Goal: Find specific page/section: Find specific page/section

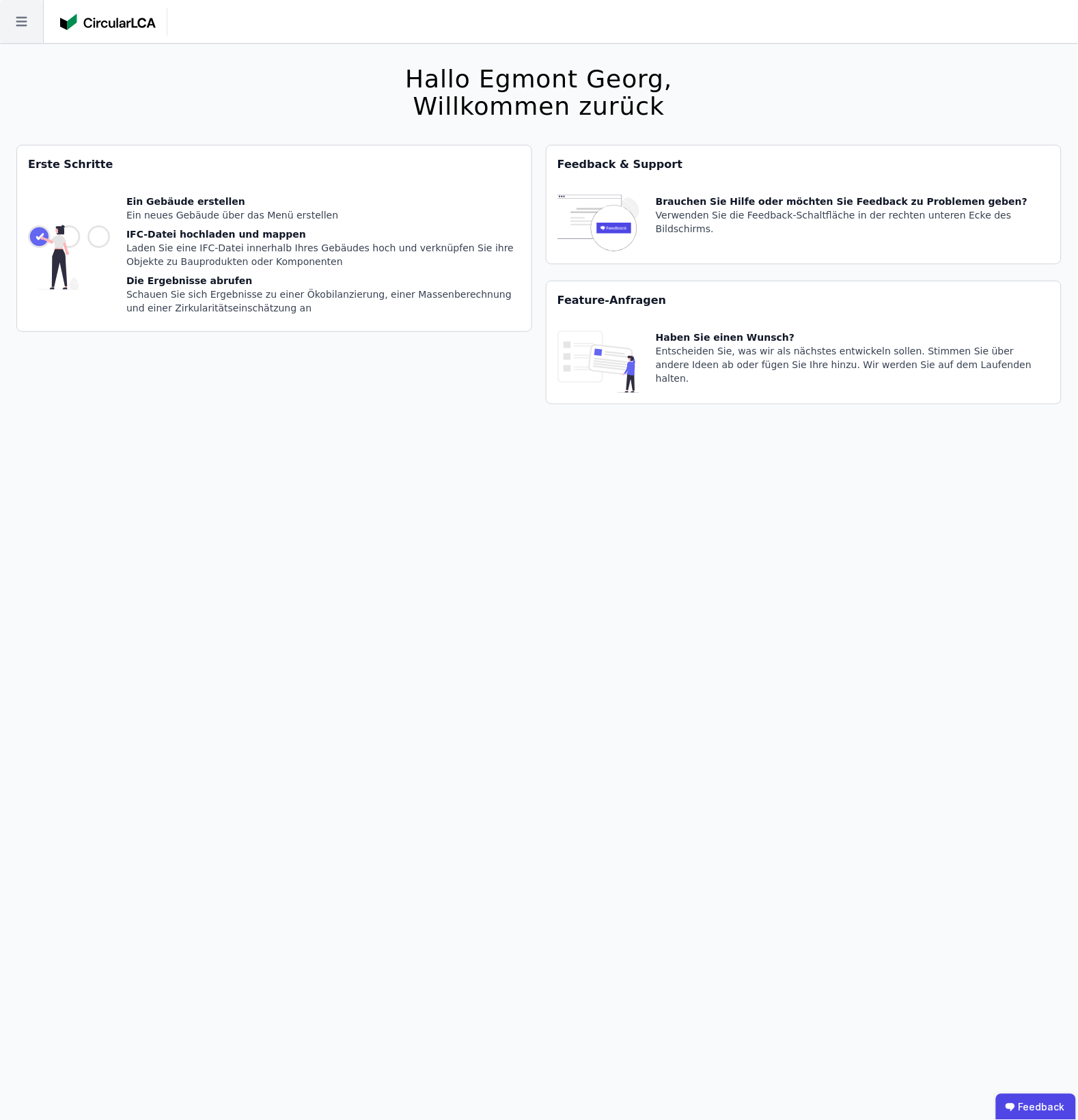
click at [26, 35] on icon at bounding box center [22, 22] width 43 height 43
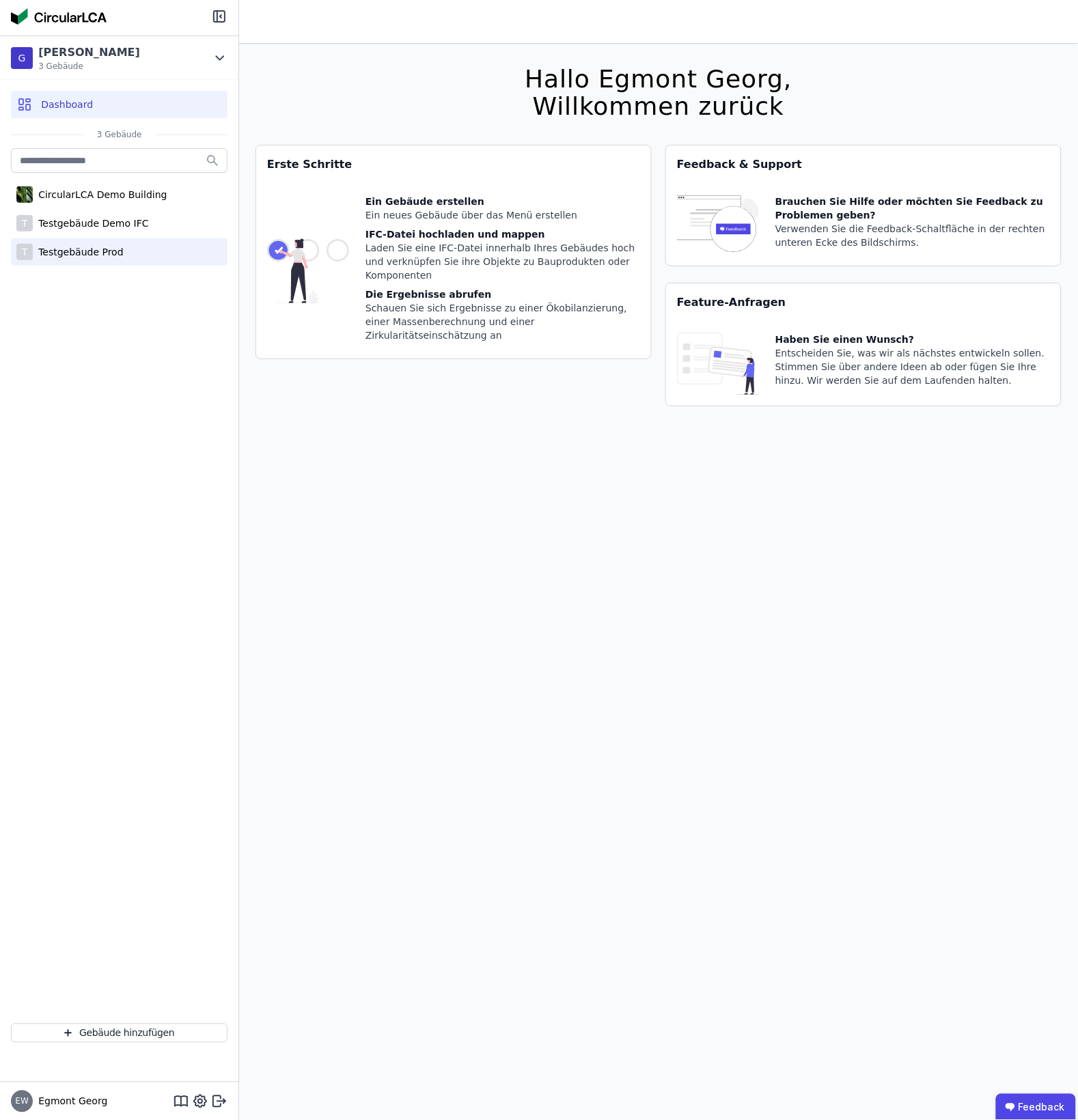
click at [139, 250] on div "T Testgebäude Prod" at bounding box center [119, 252] width 216 height 28
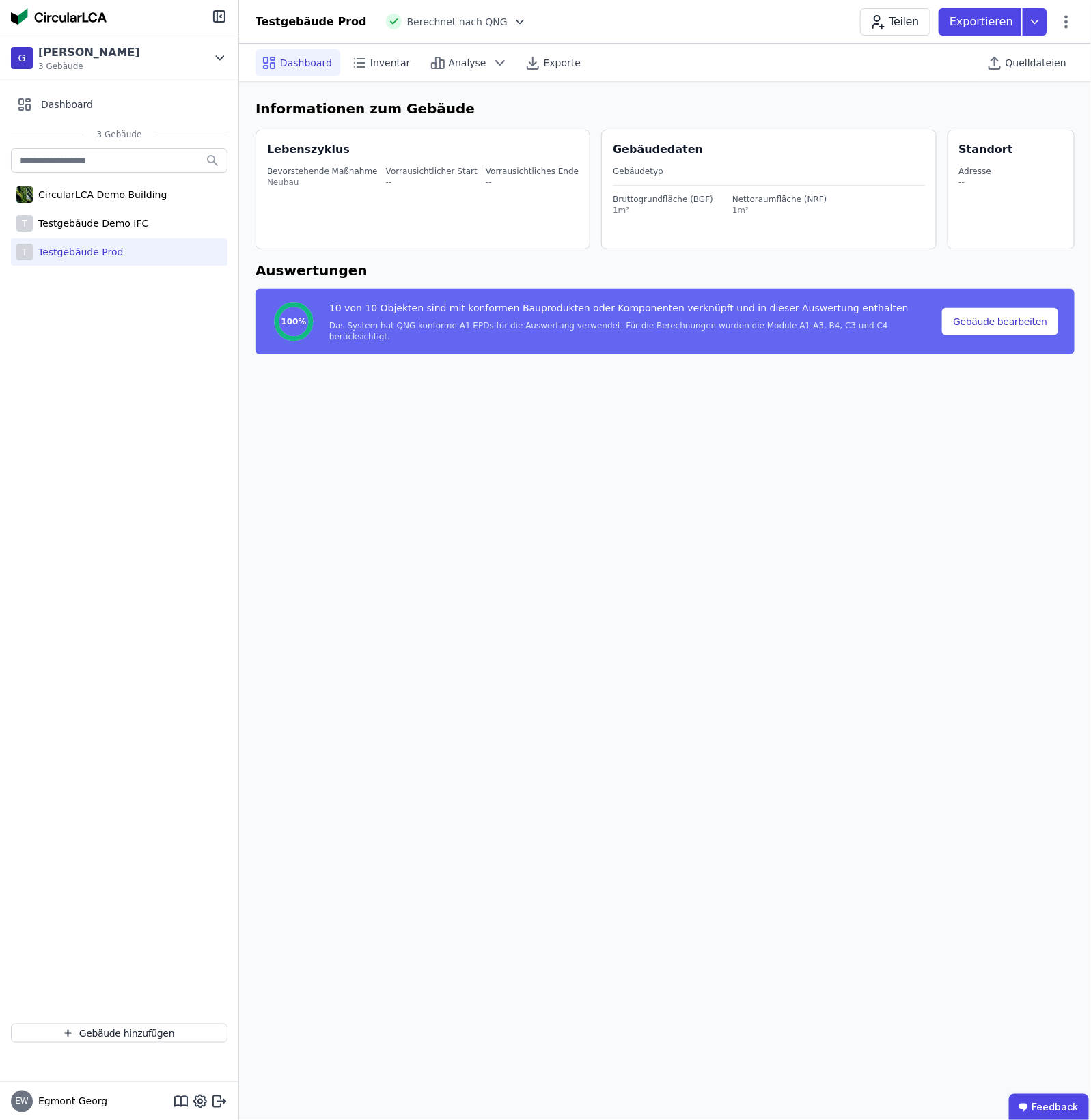
select select "*"
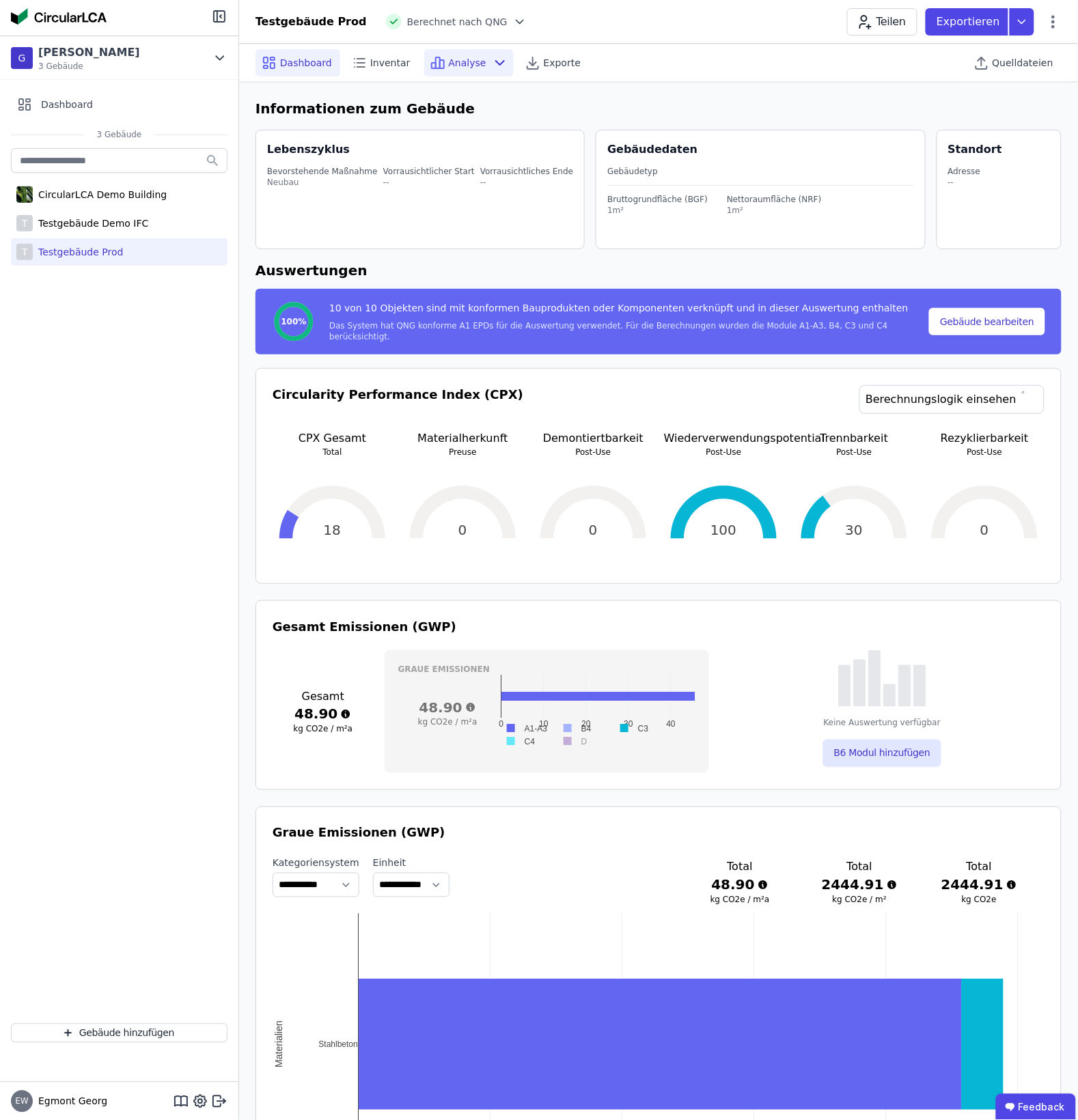
click at [477, 63] on div "Analyse" at bounding box center [468, 63] width 89 height 28
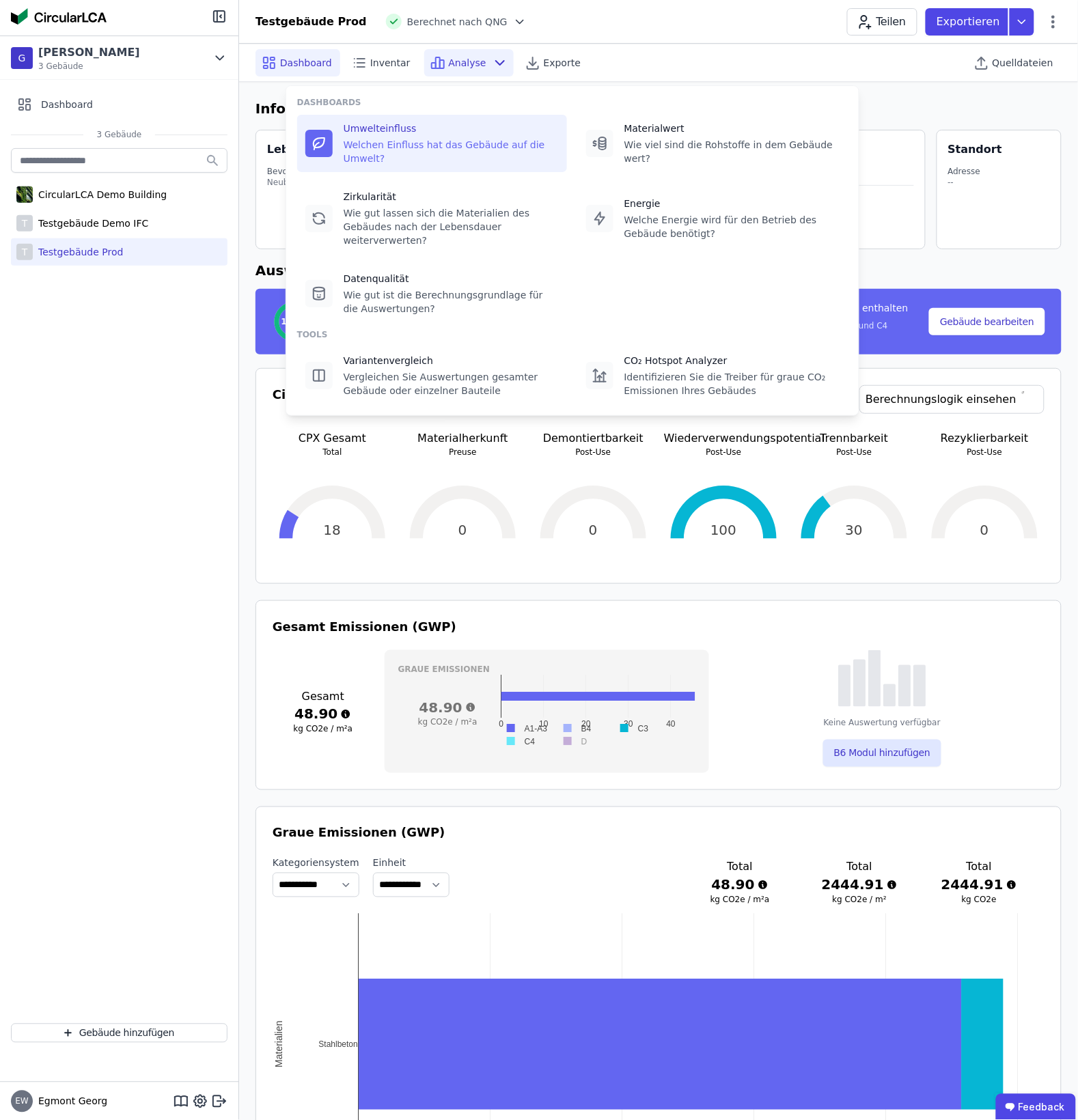
click at [439, 127] on div "Umwelteinfluss" at bounding box center [451, 128] width 216 height 14
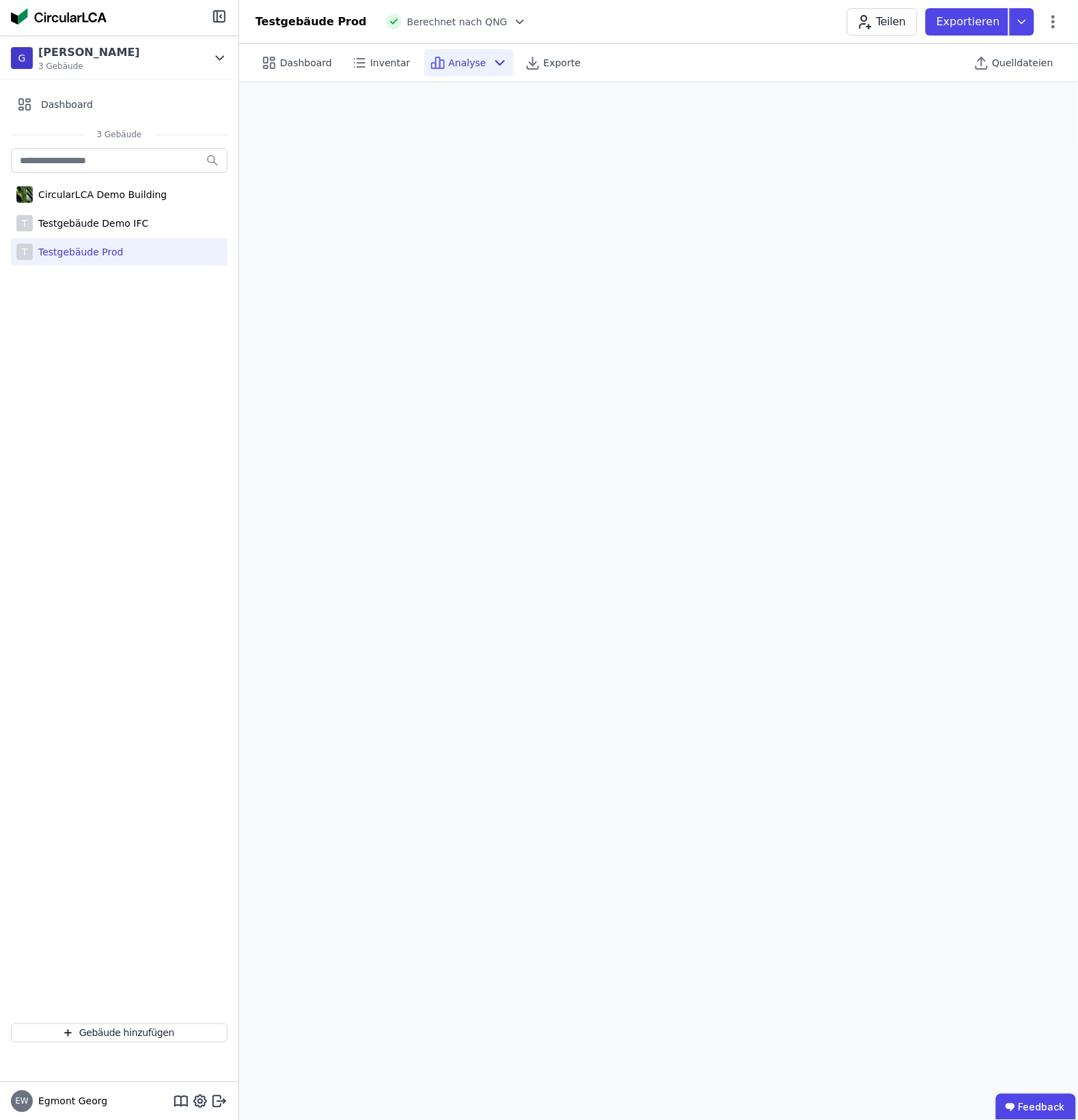
scroll to position [38, 0]
